Goal: Information Seeking & Learning: Stay updated

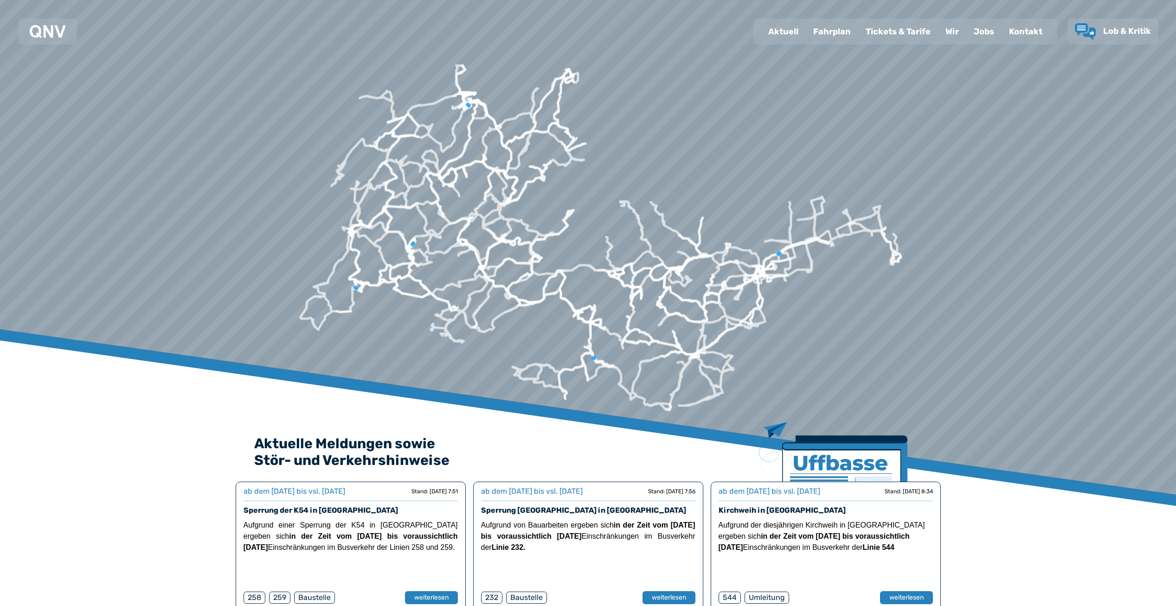
click at [793, 31] on div "Aktuell" at bounding box center [783, 31] width 45 height 24
select select "*"
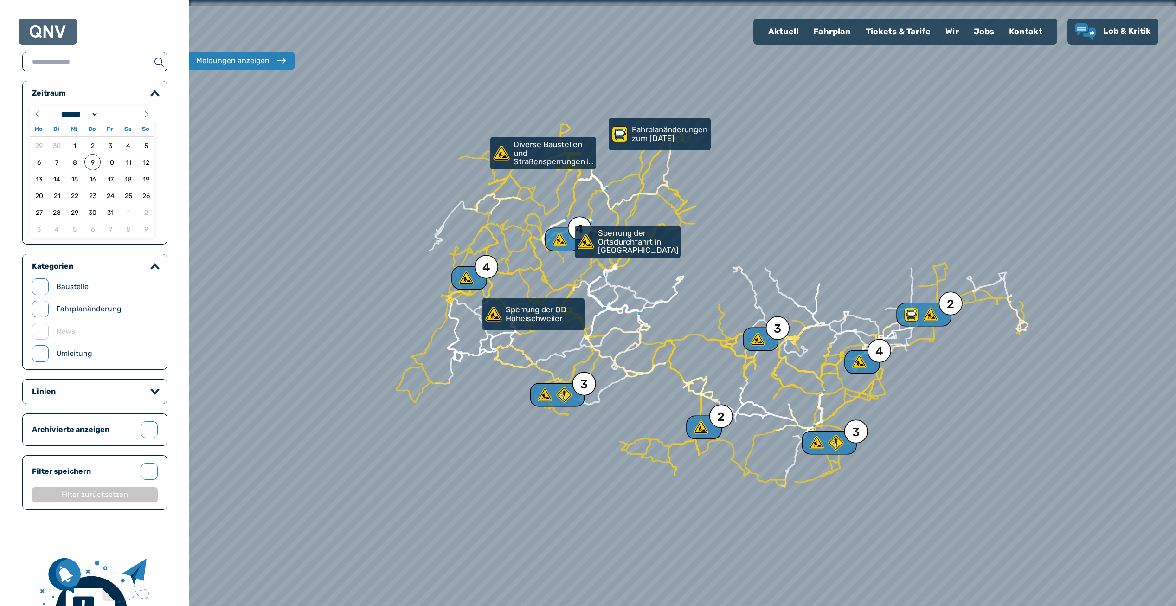
click at [61, 32] on img at bounding box center [48, 31] width 36 height 13
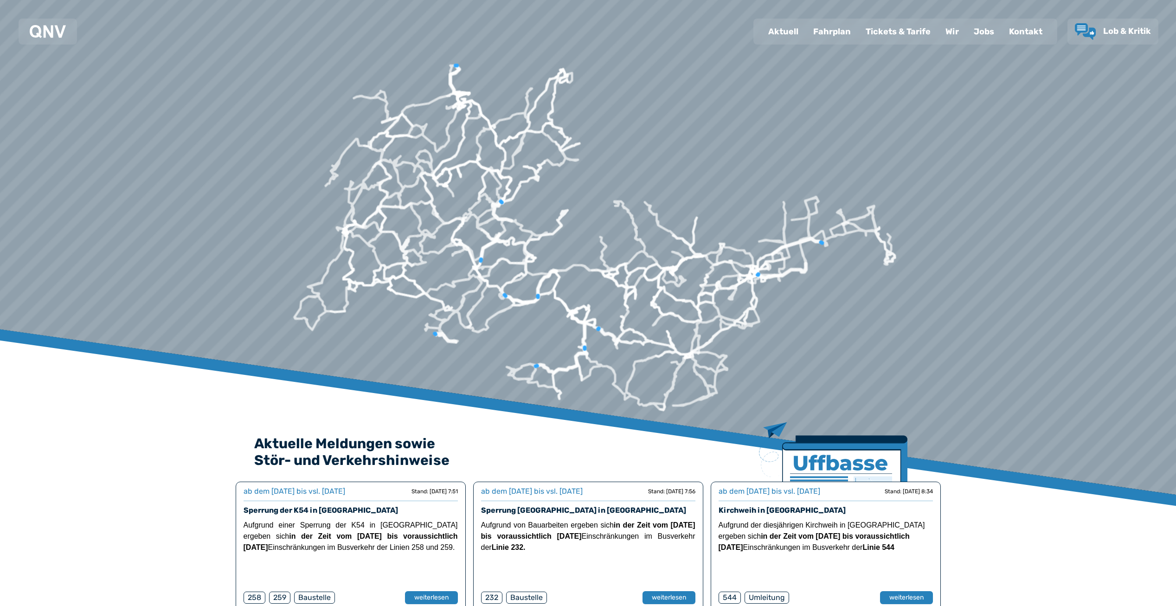
click at [909, 31] on div "Tickets & Tarife" at bounding box center [898, 31] width 80 height 24
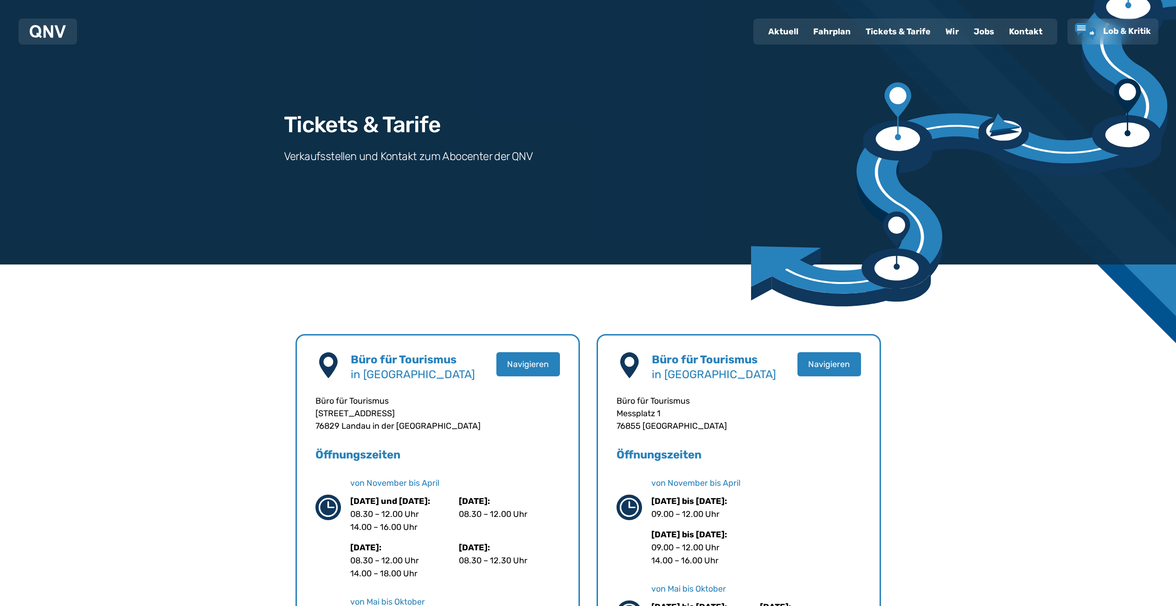
click at [892, 31] on div "Tickets & Tarife" at bounding box center [898, 31] width 80 height 24
click at [774, 29] on div "Aktuell" at bounding box center [783, 31] width 45 height 24
select select "*"
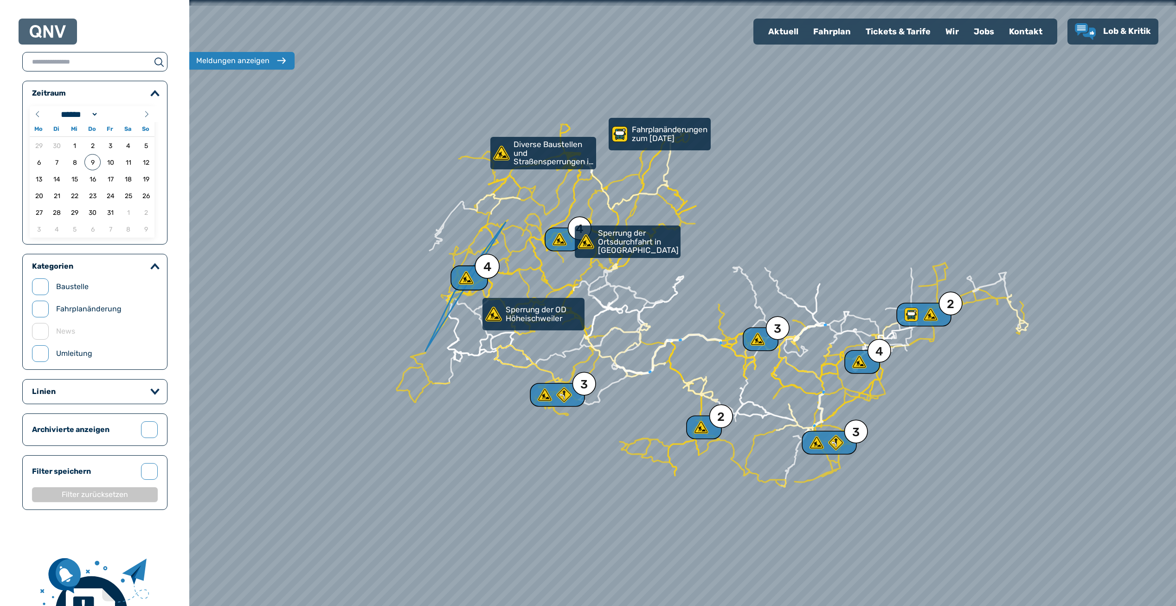
click at [473, 275] on icon at bounding box center [465, 277] width 17 height 17
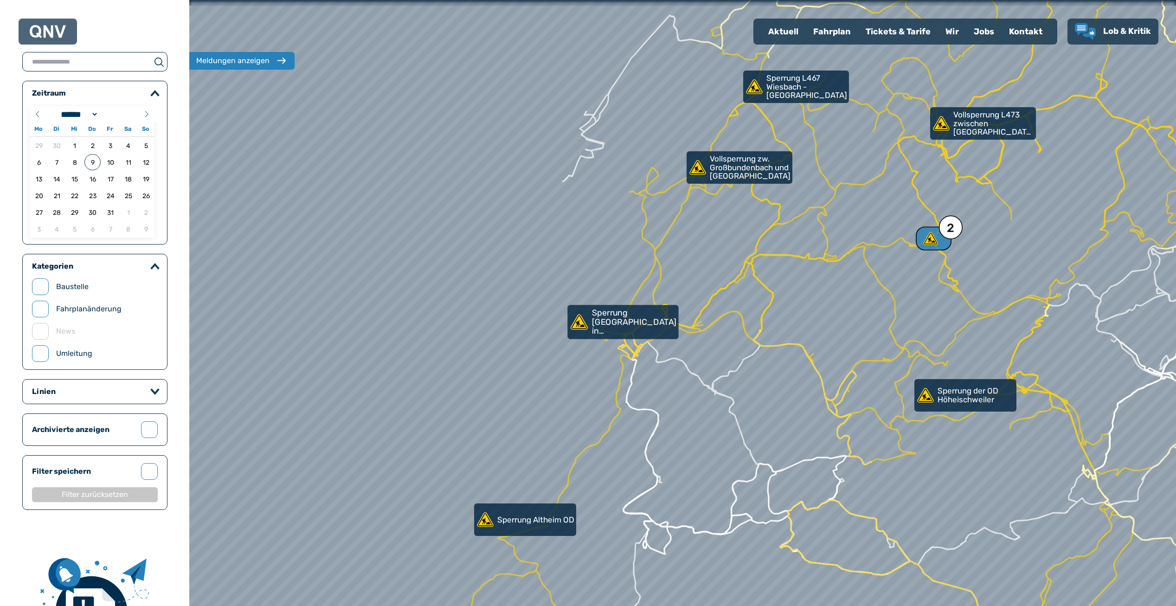
click at [642, 325] on p "Sperrung [GEOGRAPHIC_DATA] in [GEOGRAPHIC_DATA]" at bounding box center [634, 321] width 85 height 27
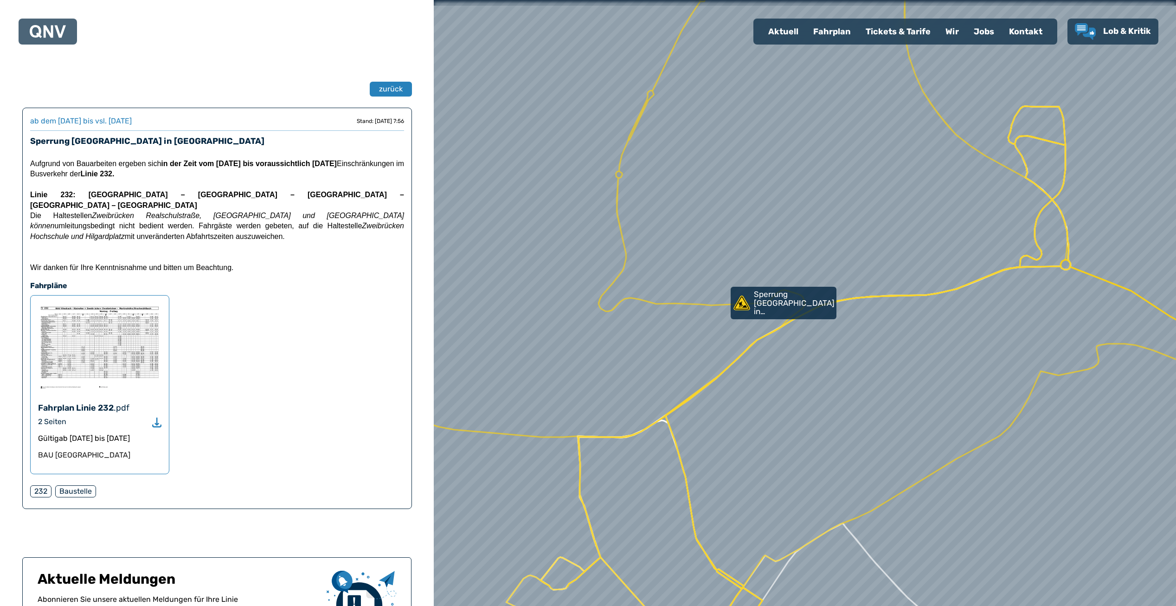
click at [64, 32] on img at bounding box center [48, 31] width 36 height 13
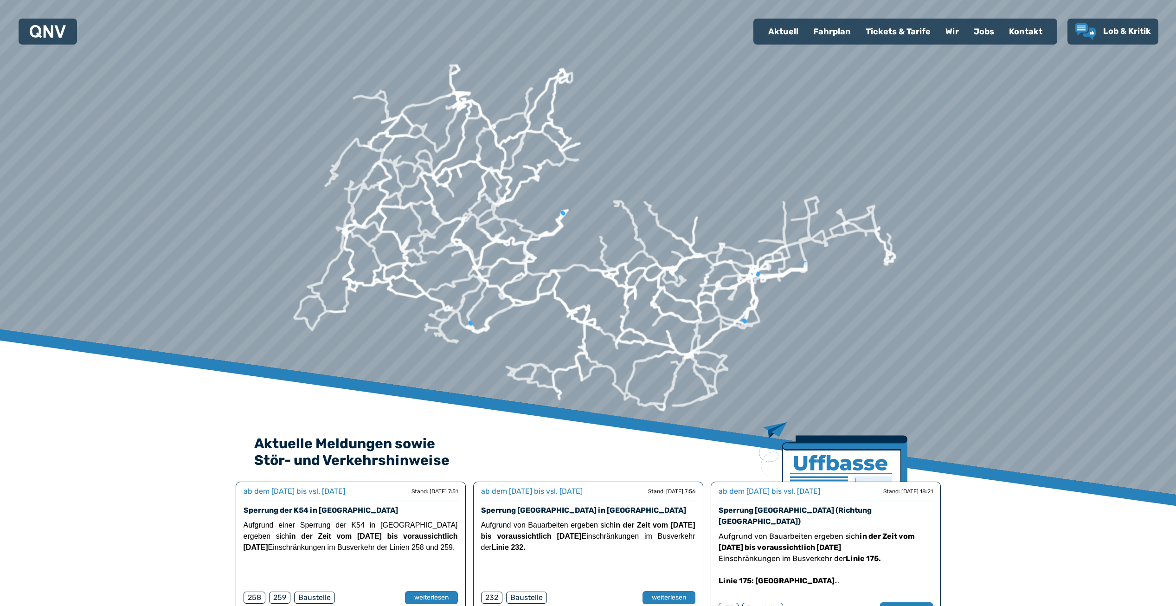
scroll to position [309, 0]
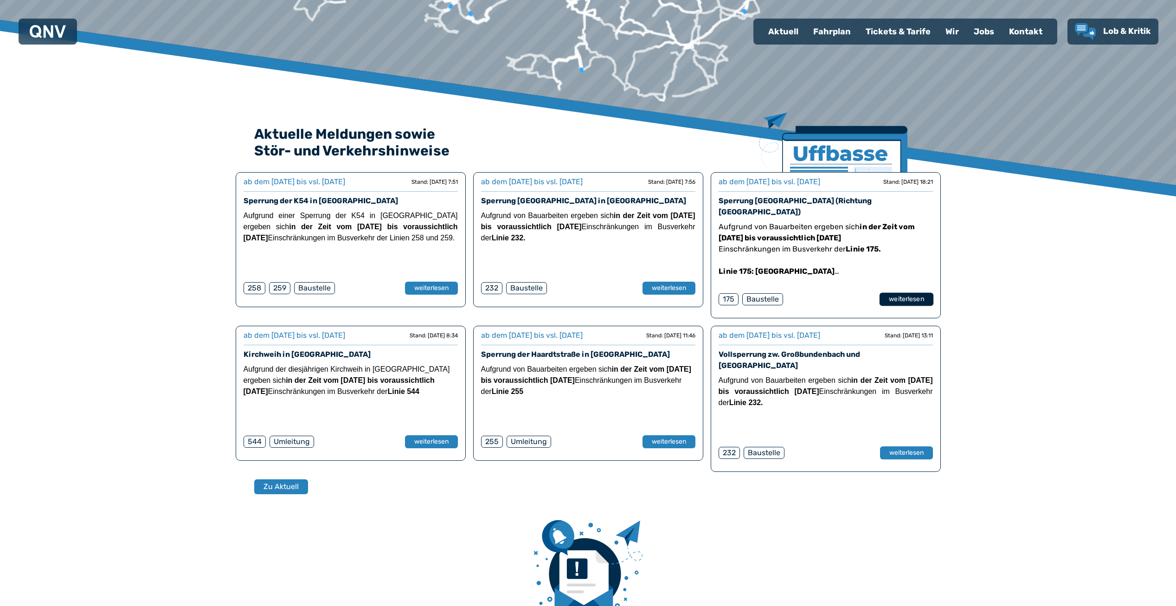
click at [885, 293] on button "weiterlesen" at bounding box center [906, 299] width 54 height 13
